Goal: Check status: Check status

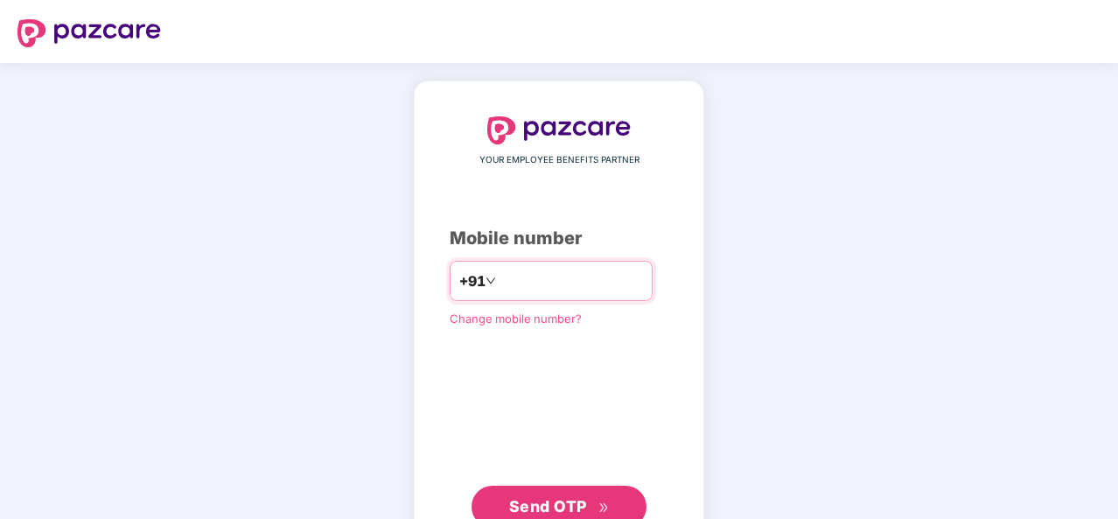
click at [508, 275] on input "number" at bounding box center [572, 281] width 144 height 28
type input "**********"
click at [543, 497] on span "Send OTP" at bounding box center [548, 506] width 78 height 18
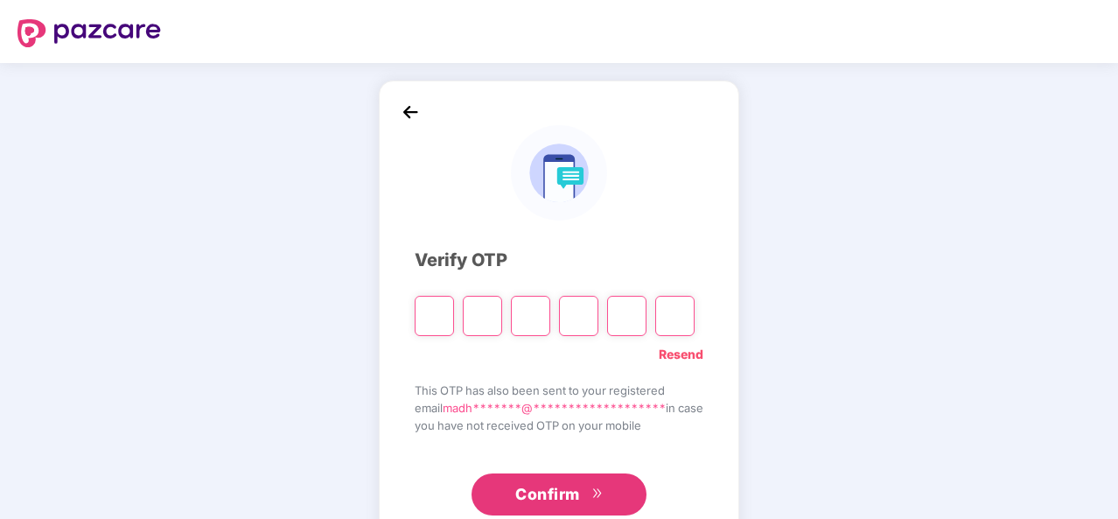
type input "*"
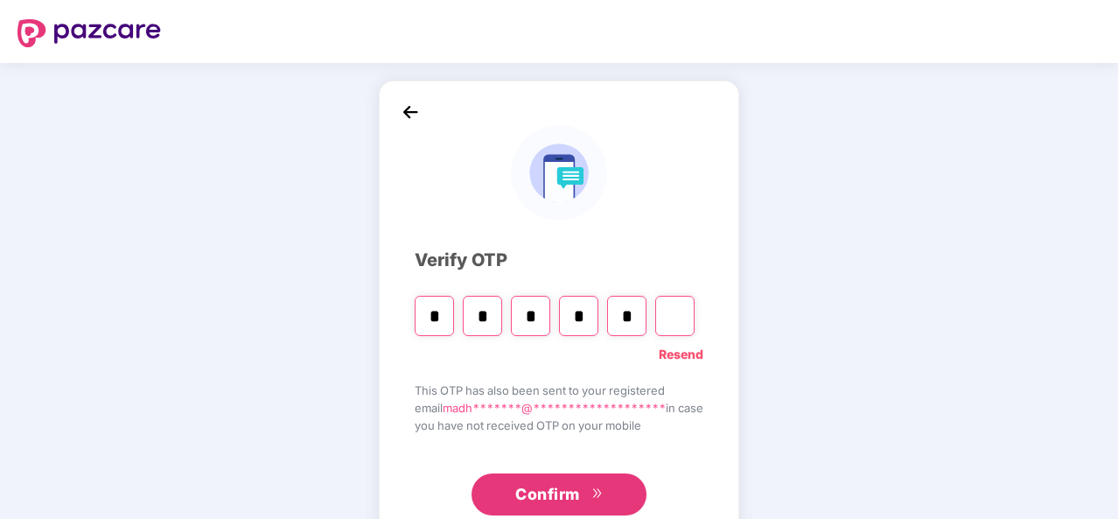
type input "*"
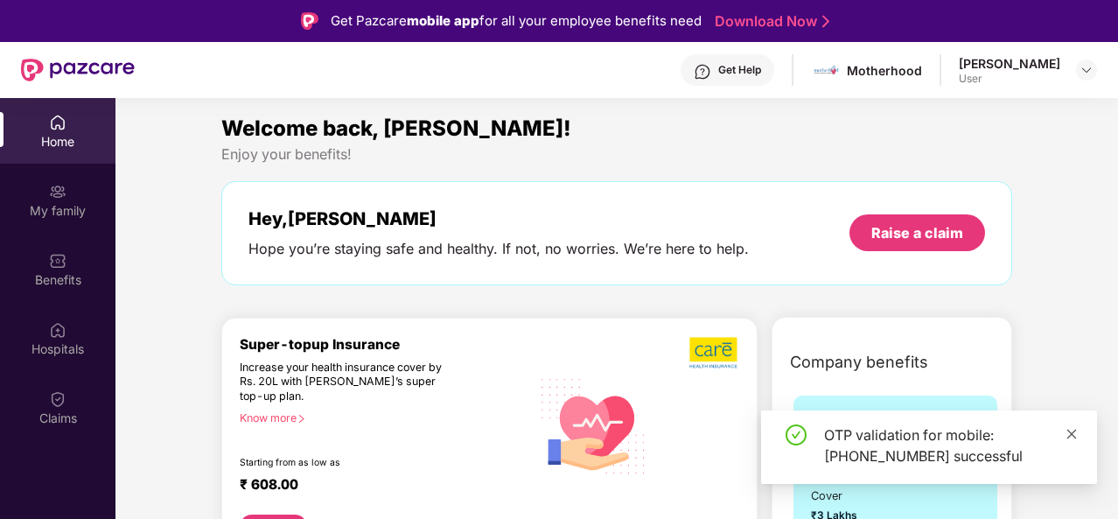
click at [1071, 430] on icon "close" at bounding box center [1072, 434] width 12 height 12
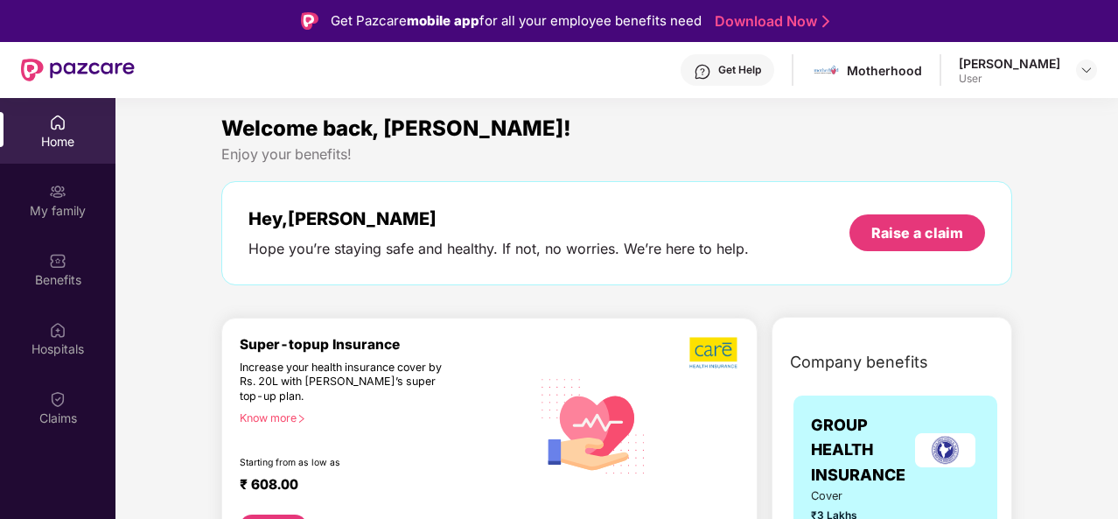
click at [1092, 74] on img at bounding box center [1087, 70] width 14 height 14
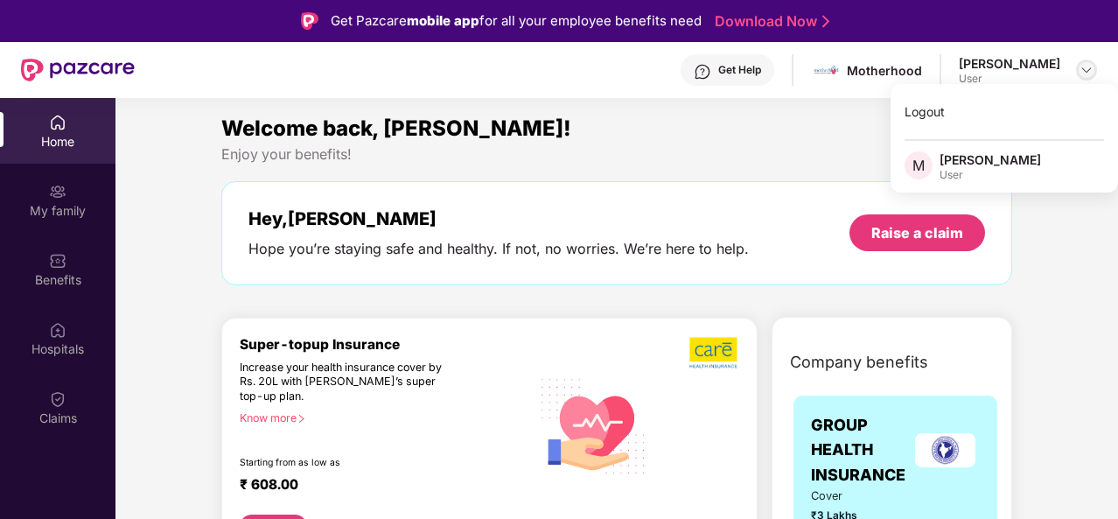
click at [1092, 74] on img at bounding box center [1087, 70] width 14 height 14
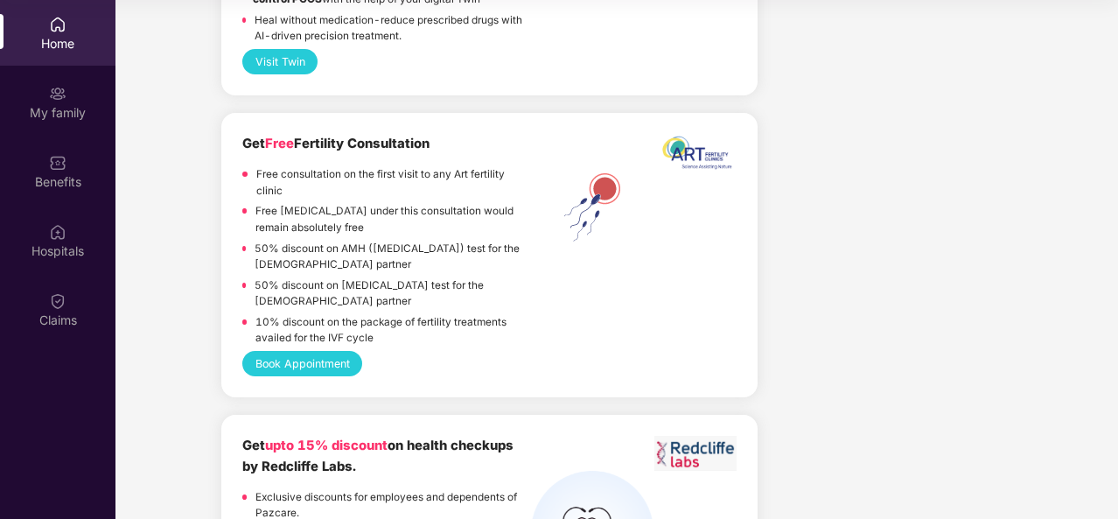
scroll to position [3809, 0]
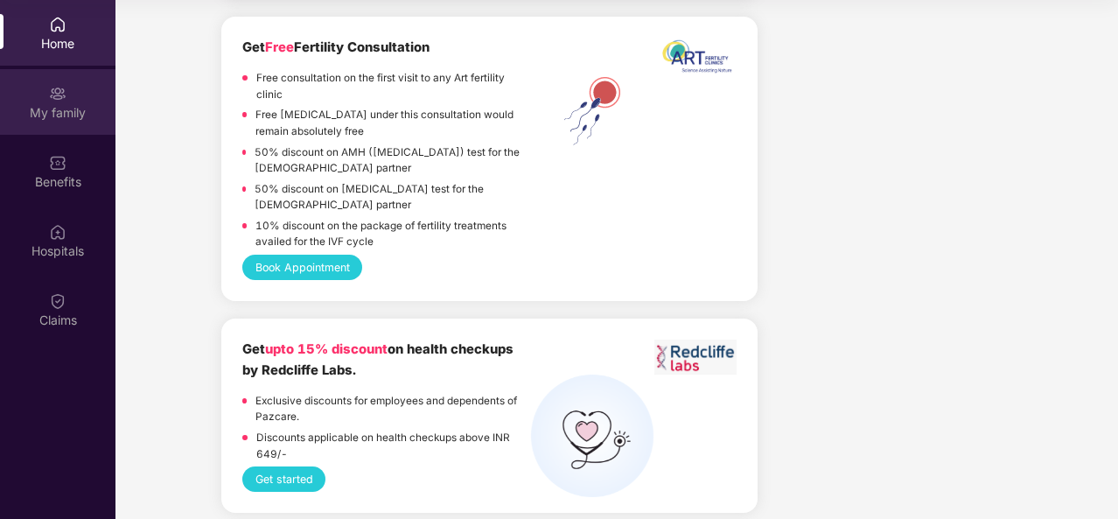
click at [69, 104] on div "My family" at bounding box center [58, 113] width 116 height 18
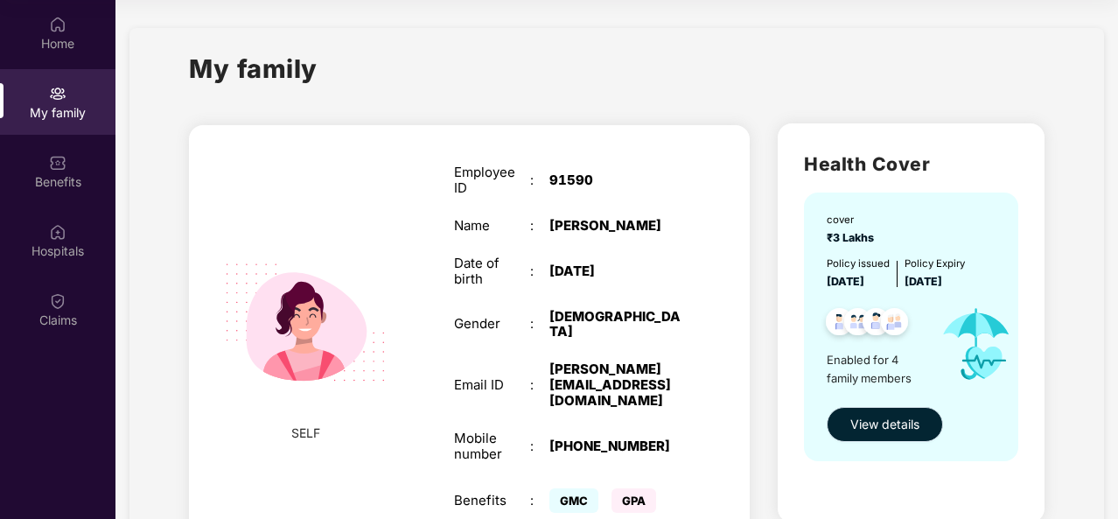
click at [889, 421] on span "View details" at bounding box center [885, 424] width 69 height 19
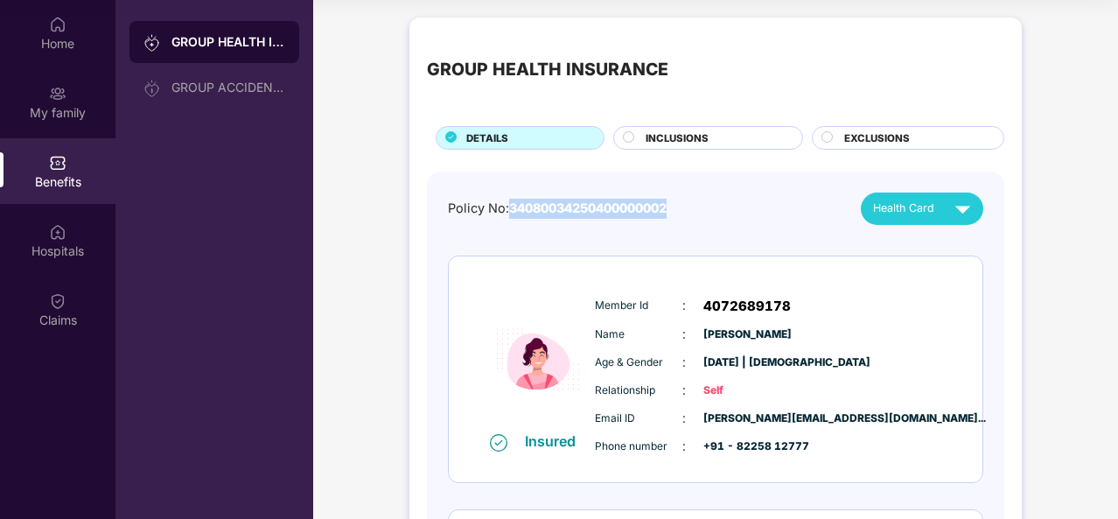
drag, startPoint x: 511, startPoint y: 206, endPoint x: 683, endPoint y: 205, distance: 172.4
click at [683, 205] on div "Policy No: 34080034250400000002 Health Card" at bounding box center [716, 209] width 536 height 32
copy span "34080034250400000002"
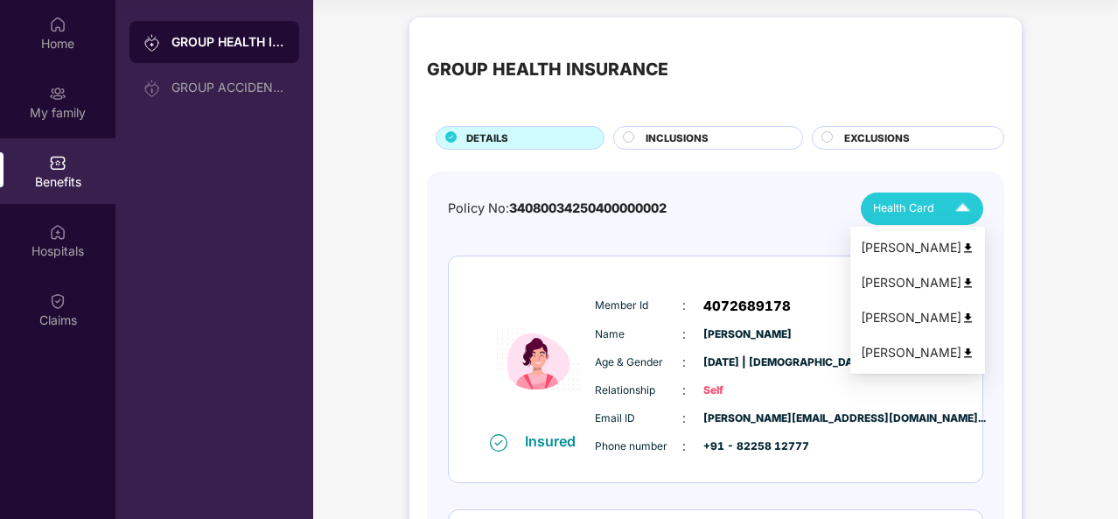
click at [896, 241] on div "[PERSON_NAME]" at bounding box center [918, 247] width 114 height 19
